Goal: Information Seeking & Learning: Find specific fact

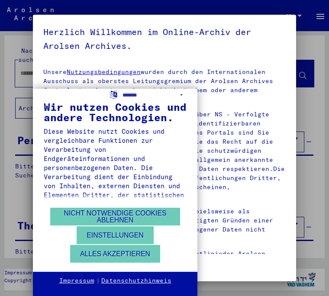
click at [119, 255] on button "Alles akzeptieren" at bounding box center [115, 254] width 90 height 18
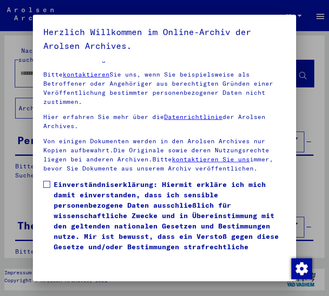
scroll to position [137, 0]
click at [49, 181] on span at bounding box center [46, 184] width 7 height 7
click at [74, 273] on button "Ich stimme zu" at bounding box center [72, 277] width 58 height 21
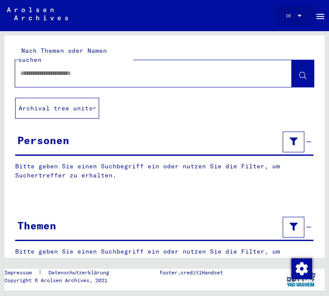
click at [301, 17] on div at bounding box center [300, 15] width 8 height 5
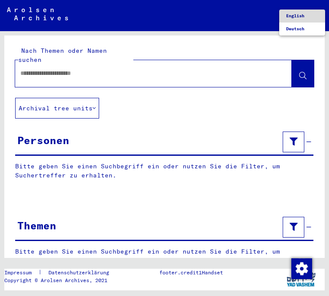
click at [304, 18] on span "English" at bounding box center [295, 16] width 18 height 6
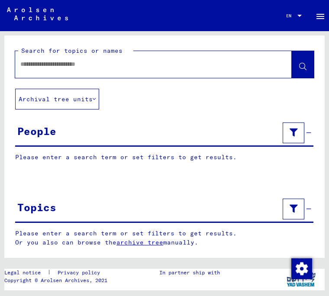
click at [50, 68] on input "text" at bounding box center [145, 64] width 251 height 9
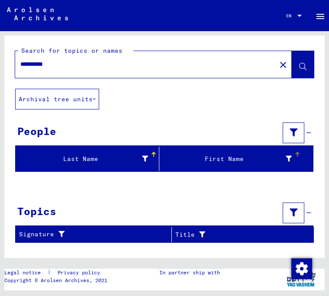
click at [220, 164] on div "First Name" at bounding box center [233, 159] width 140 height 14
click at [101, 165] on div "Last Name" at bounding box center [89, 159] width 140 height 14
click at [71, 64] on input "**********" at bounding box center [145, 64] width 251 height 9
type input "*"
type input "*******"
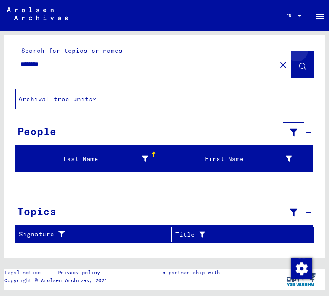
click at [312, 61] on button at bounding box center [303, 64] width 22 height 27
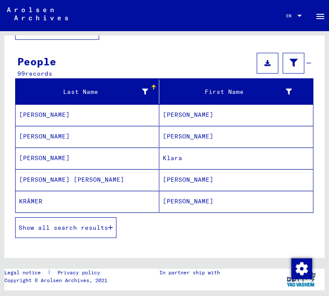
scroll to position [71, 0]
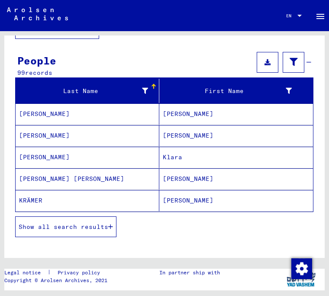
click at [106, 227] on span "Show all search results" at bounding box center [64, 227] width 90 height 8
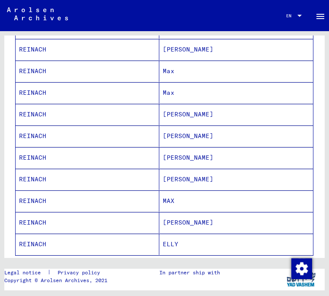
scroll to position [461, 0]
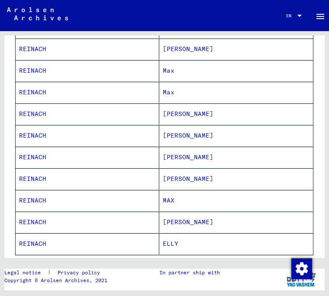
click at [42, 138] on mat-cell "REINACH" at bounding box center [88, 135] width 144 height 21
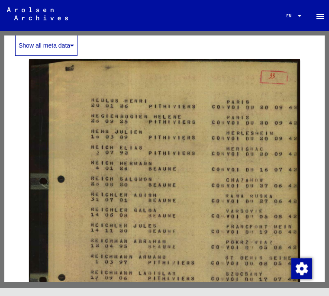
scroll to position [136, 0]
click at [193, 178] on img at bounding box center [164, 233] width 271 height 348
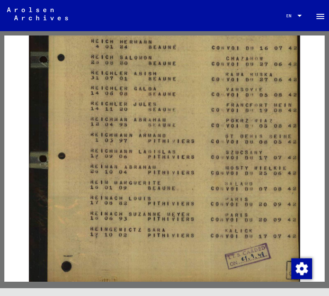
scroll to position [259, 0]
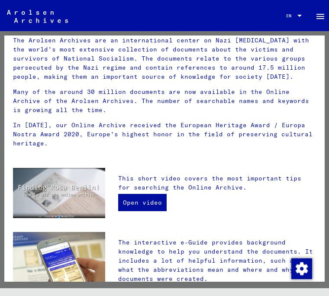
scroll to position [64, 0]
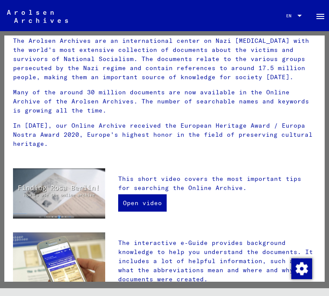
click at [147, 195] on link "Open video" at bounding box center [142, 203] width 49 height 17
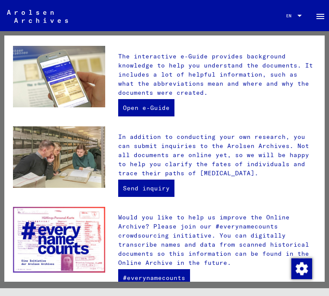
scroll to position [250, 0]
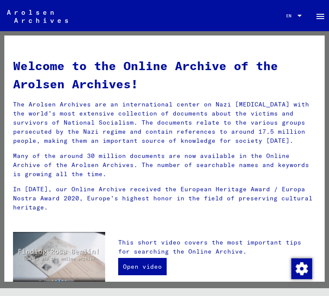
click at [37, 12] on img at bounding box center [37, 16] width 61 height 13
